Goal: Transaction & Acquisition: Purchase product/service

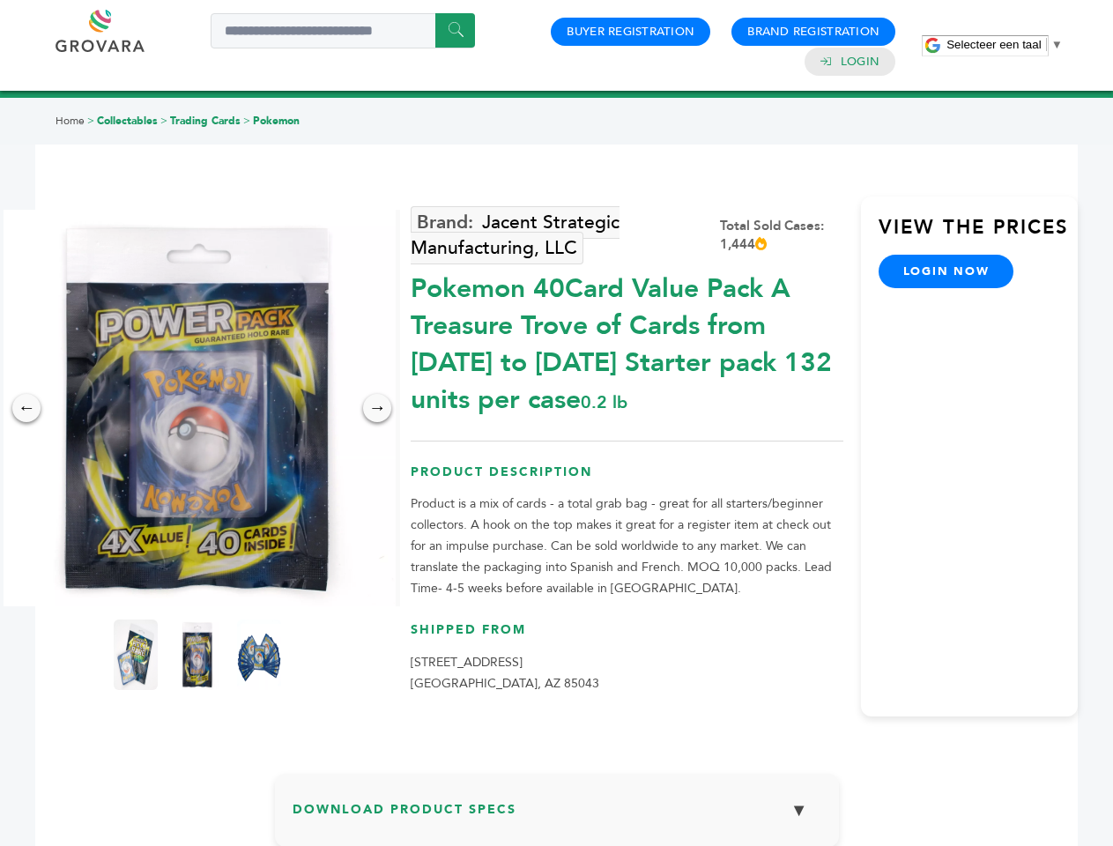
click at [1004, 44] on span "Selecteer een taal" at bounding box center [993, 44] width 94 height 13
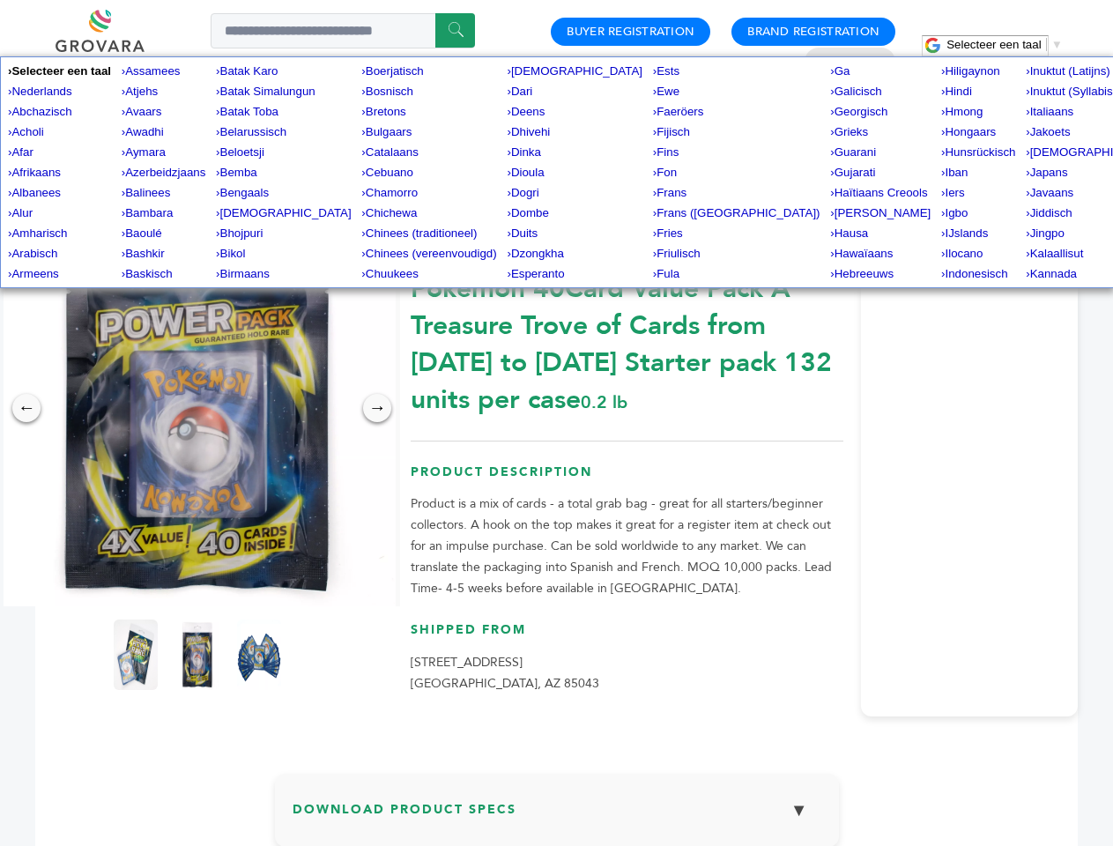
click at [197, 408] on img at bounding box center [197, 408] width 396 height 396
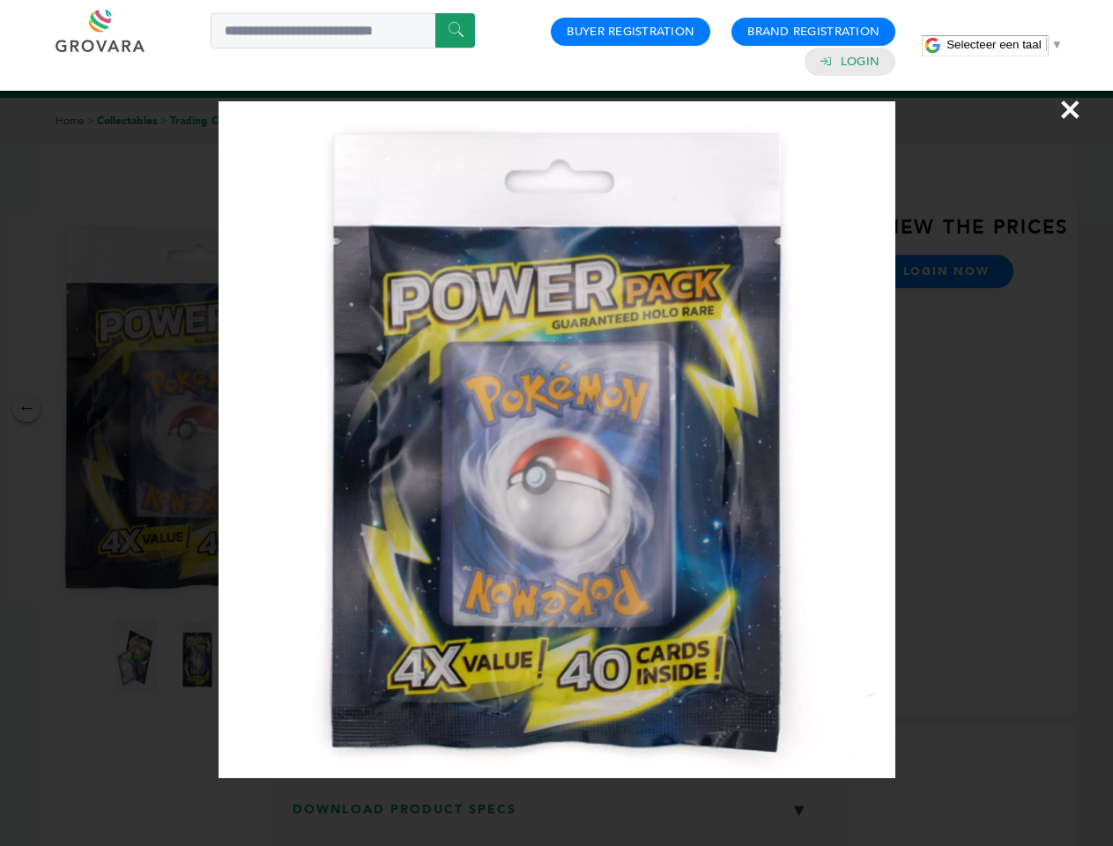
click at [26, 408] on div "×" at bounding box center [556, 423] width 1113 height 846
click at [377, 408] on div "→" at bounding box center [377, 408] width 28 height 28
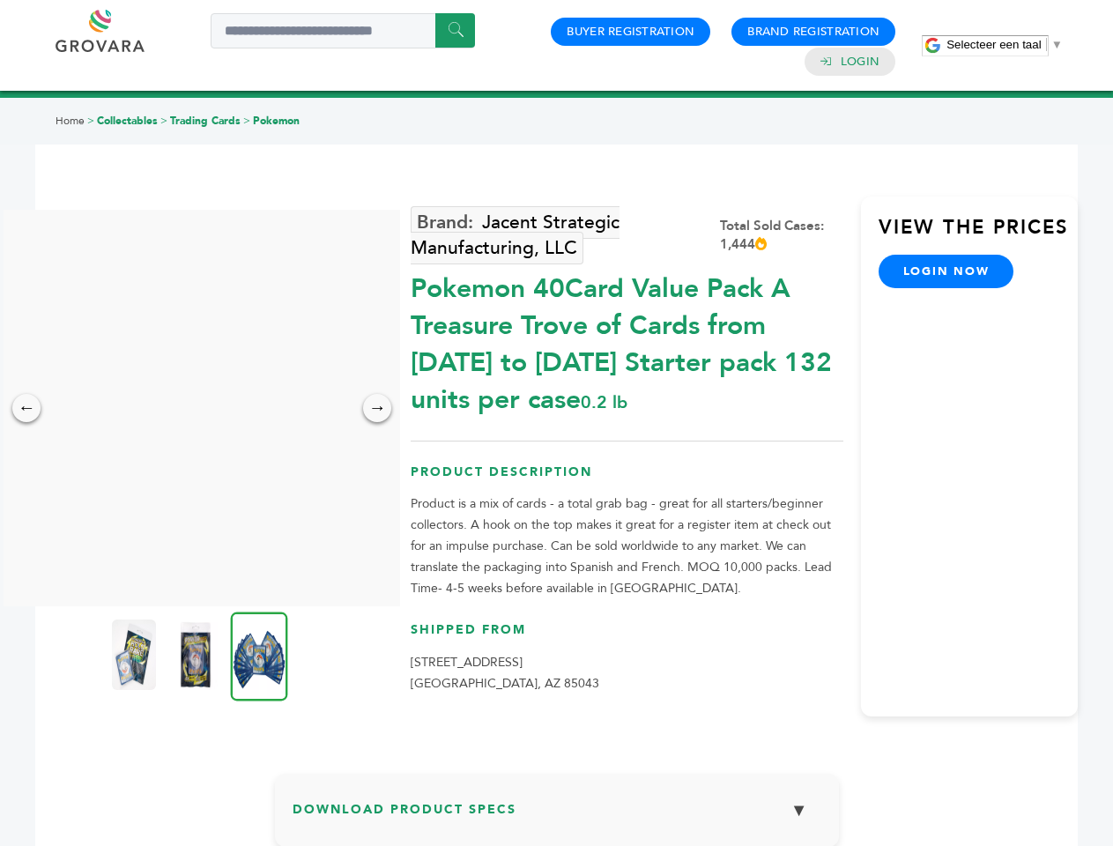
click at [136, 655] on img at bounding box center [134, 654] width 44 height 70
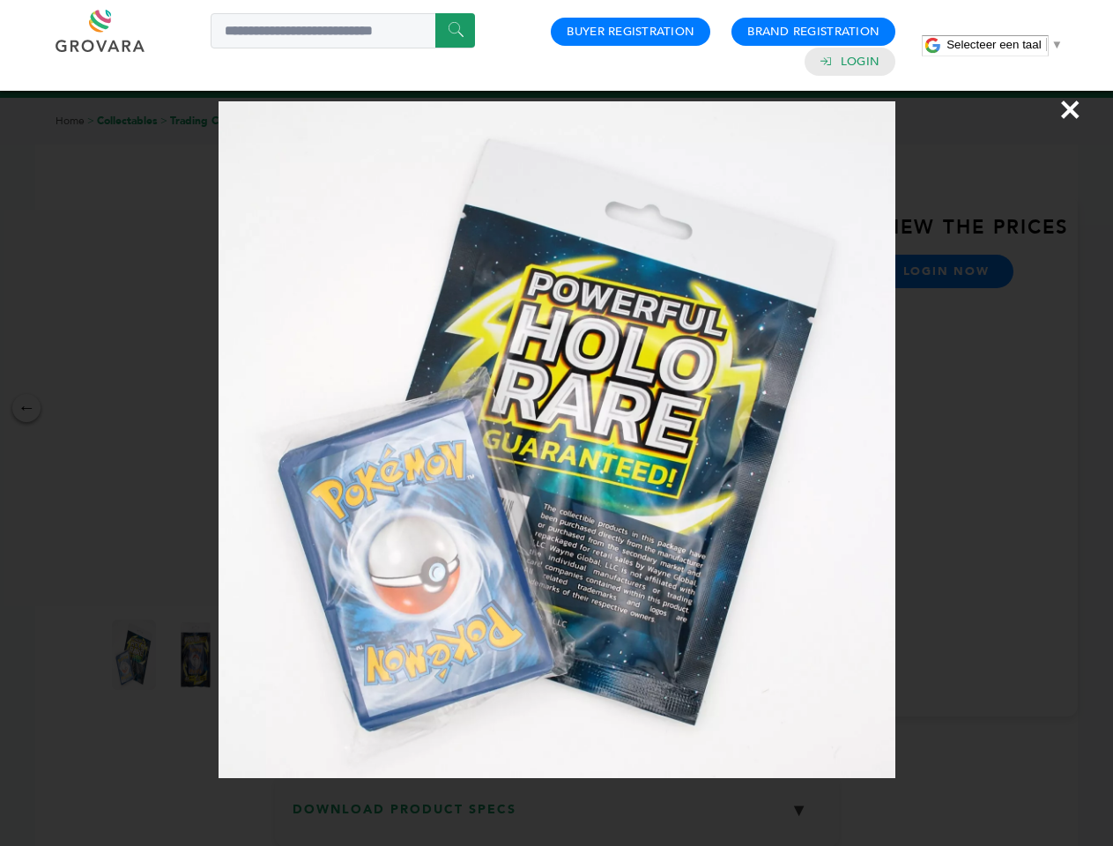
click at [197, 655] on div "×" at bounding box center [556, 423] width 1113 height 846
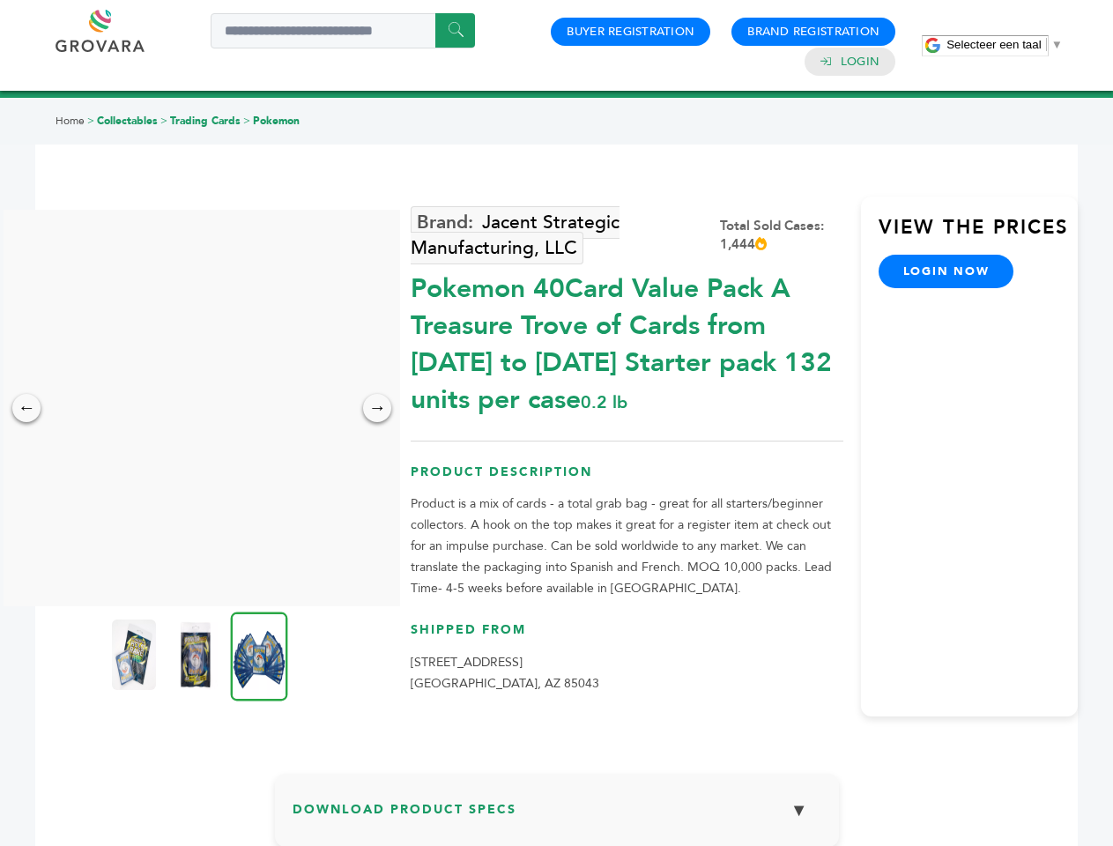
click at [259, 655] on img at bounding box center [259, 655] width 57 height 89
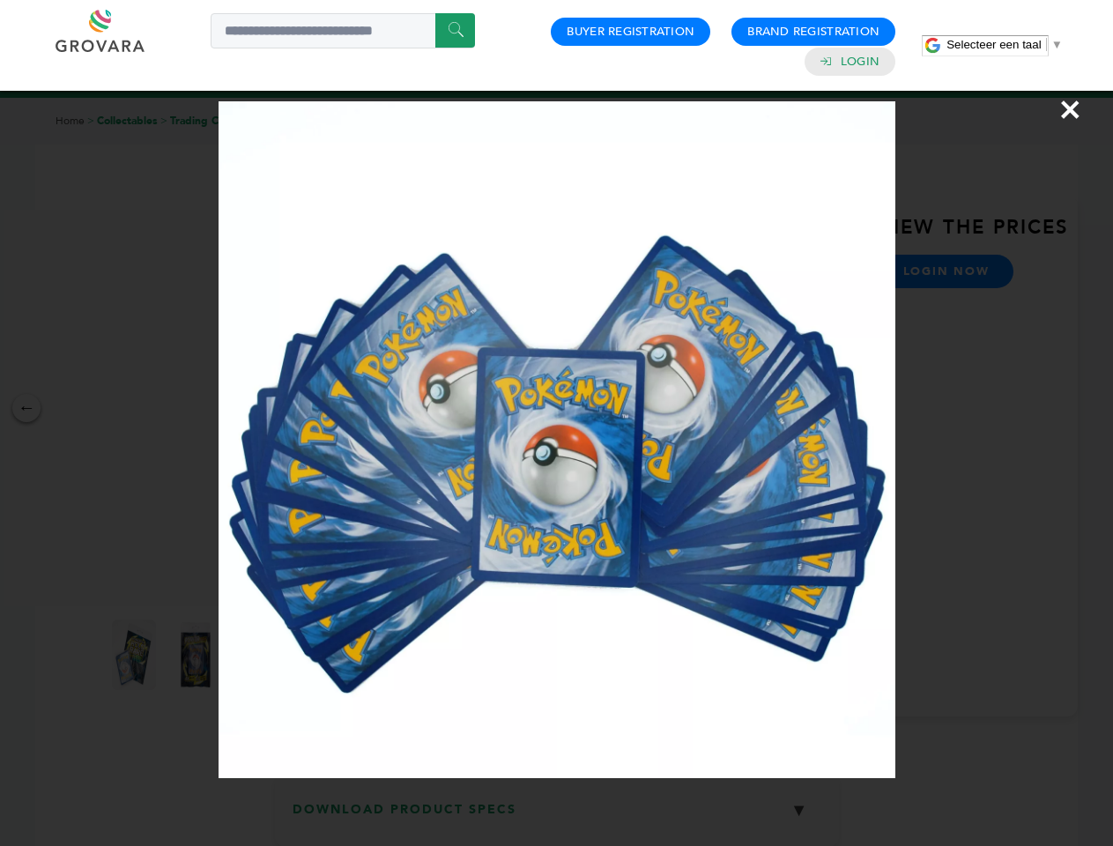
click at [557, 817] on div "×" at bounding box center [556, 423] width 1113 height 846
